Goal: Navigation & Orientation: Go to known website

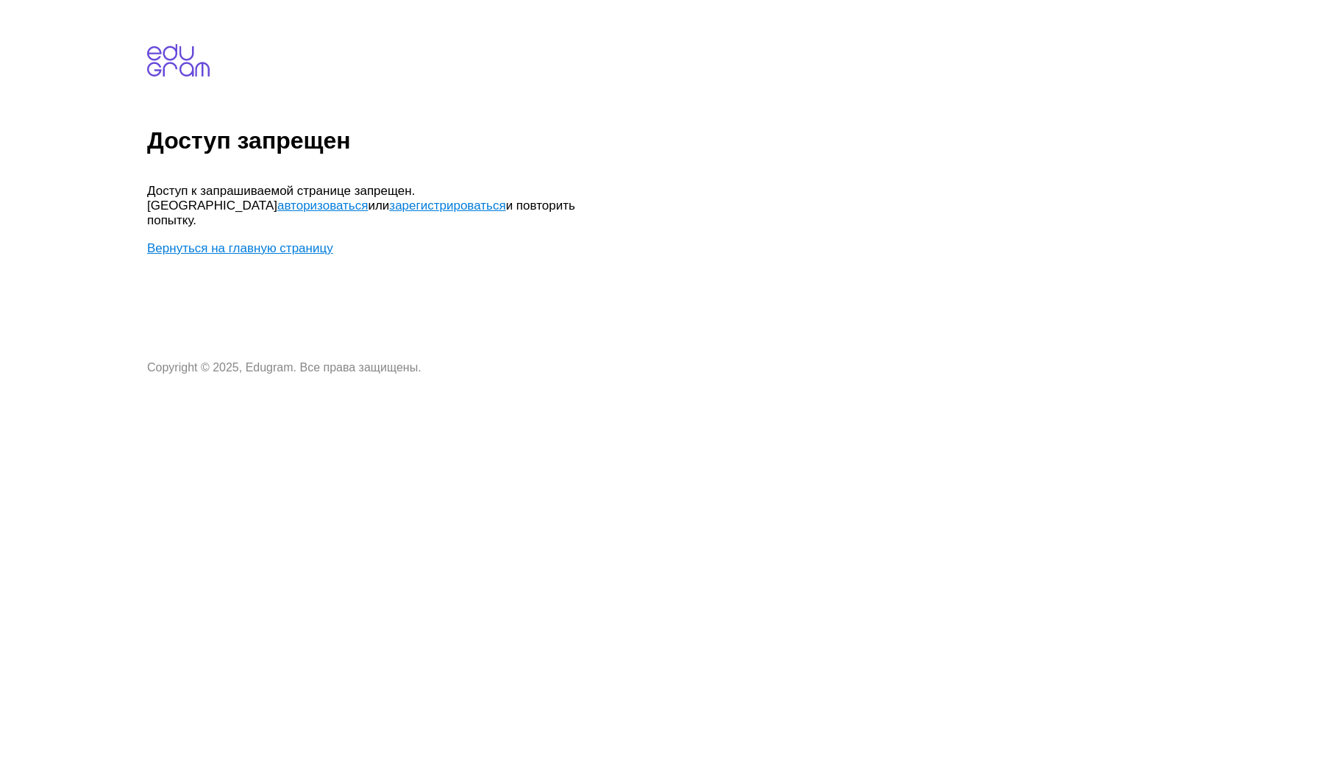
click at [231, 241] on link "Вернуться на главную страницу" at bounding box center [240, 248] width 186 height 14
click at [272, 241] on link "Вернуться на главную страницу" at bounding box center [240, 248] width 186 height 14
